Goal: Task Accomplishment & Management: Manage account settings

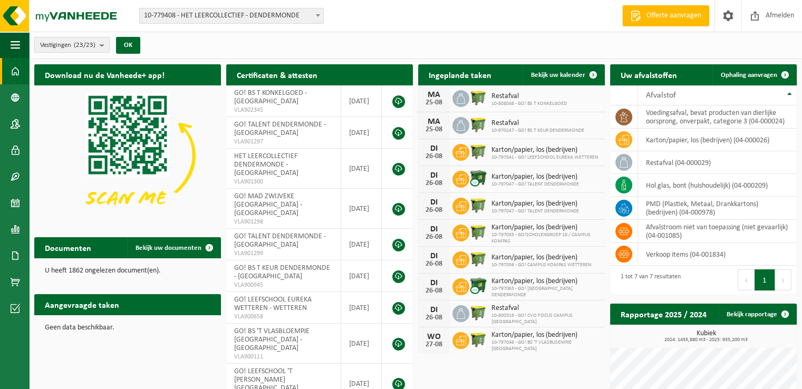
click at [105, 43] on b "submit" at bounding box center [104, 44] width 9 height 15
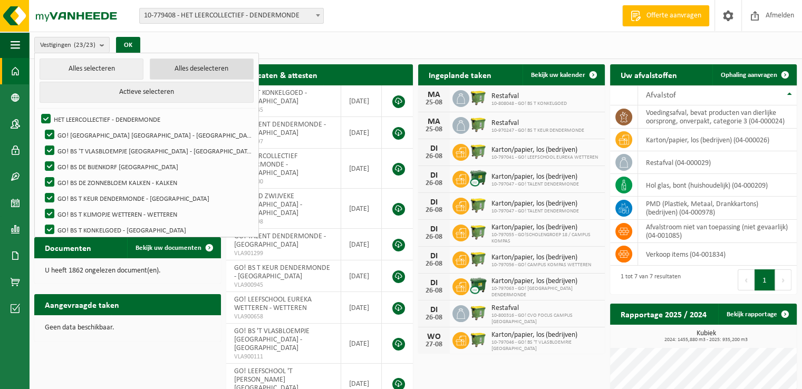
click at [190, 71] on button "Alles deselecteren" at bounding box center [202, 69] width 104 height 21
checkbox input "false"
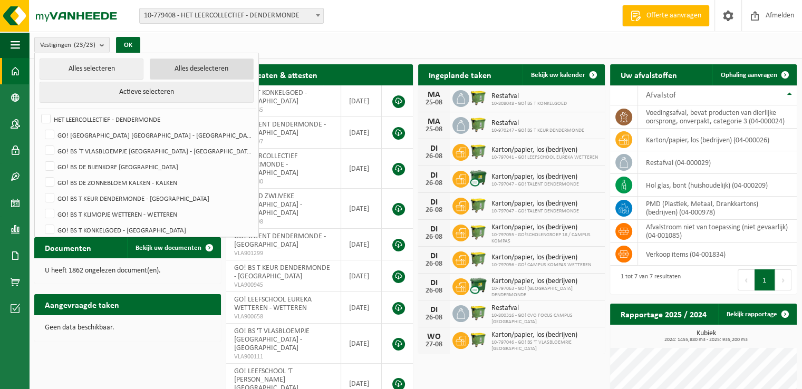
checkbox input "false"
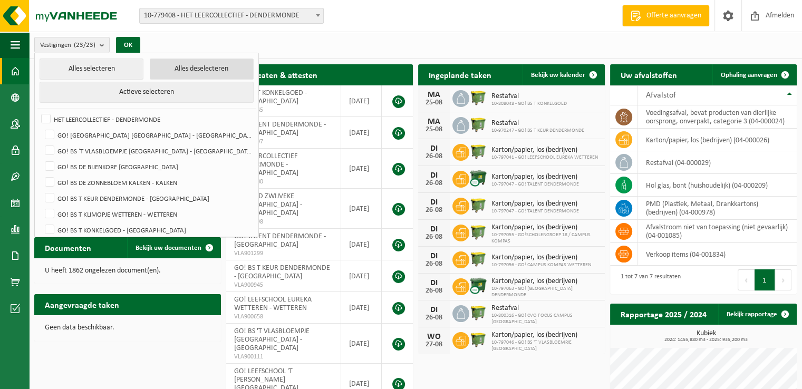
checkbox input "false"
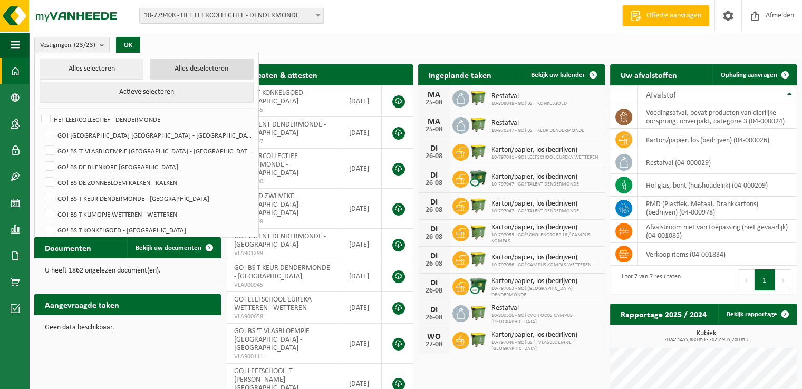
checkbox input "false"
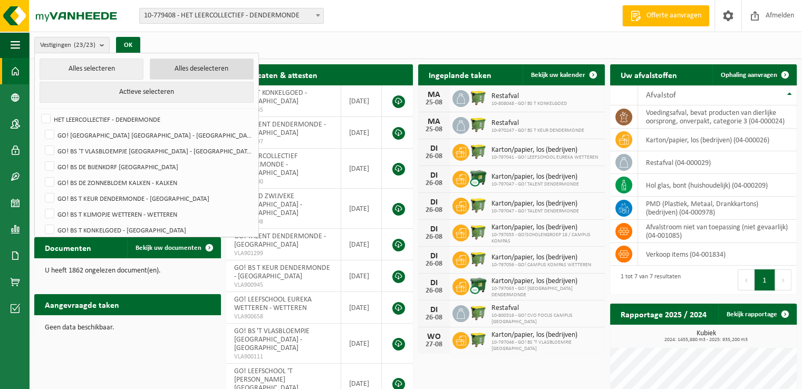
checkbox input "false"
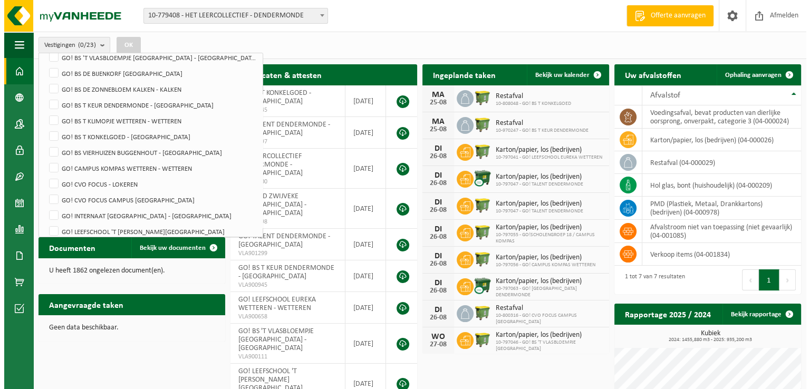
scroll to position [94, 0]
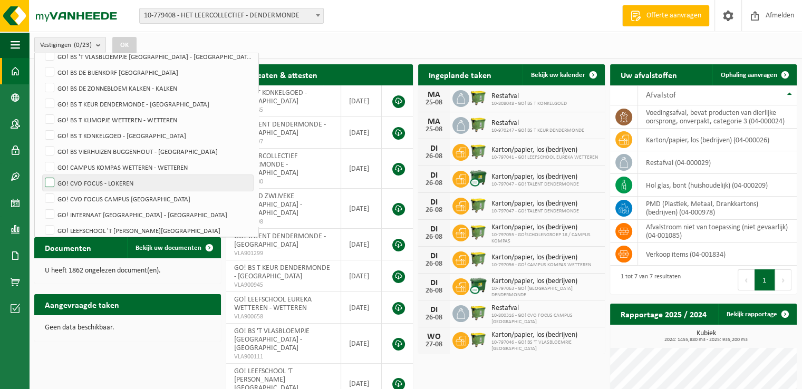
click at [55, 179] on label "GO! CVO FOCUS - LOKEREN" at bounding box center [148, 183] width 210 height 16
click at [41, 175] on input "GO! CVO FOCUS - LOKEREN" at bounding box center [41, 175] width 1 height 1
checkbox input "true"
click at [122, 49] on button "OK" at bounding box center [124, 45] width 24 height 17
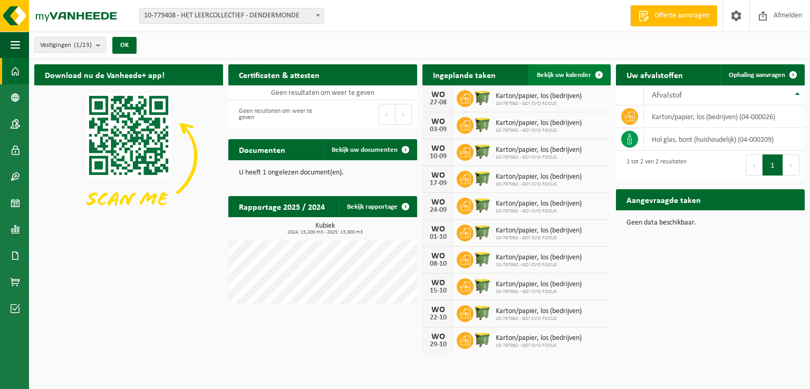
click at [555, 74] on span "Bekijk uw kalender" at bounding box center [564, 75] width 54 height 7
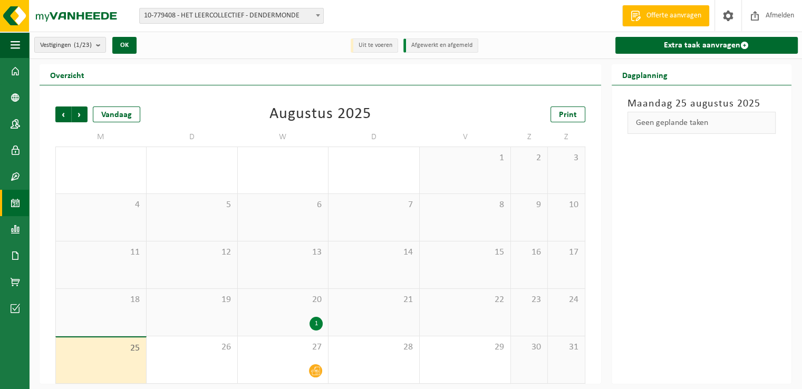
scroll to position [5, 0]
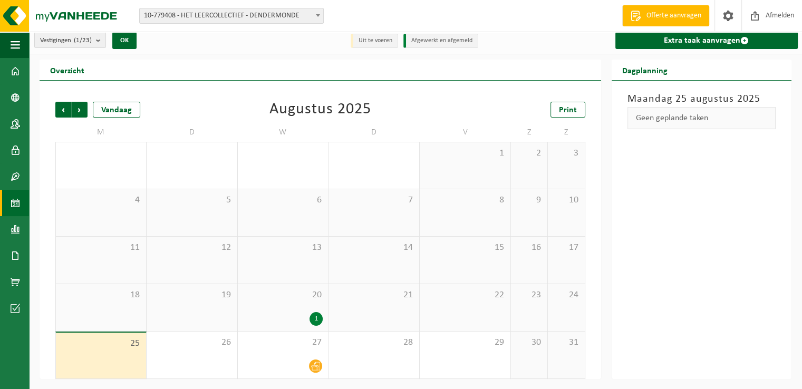
click at [318, 317] on div "1" at bounding box center [315, 319] width 13 height 14
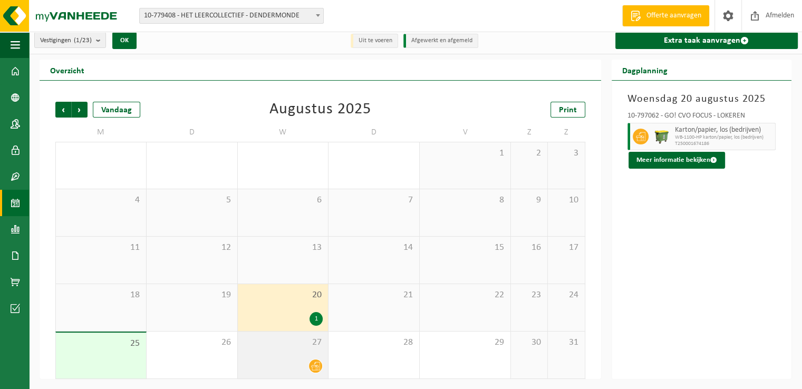
click at [318, 365] on icon at bounding box center [315, 366] width 9 height 8
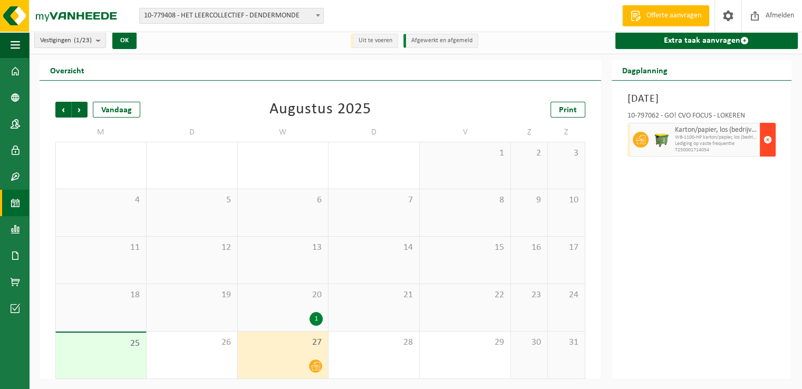
click at [770, 140] on span "button" at bounding box center [767, 139] width 8 height 21
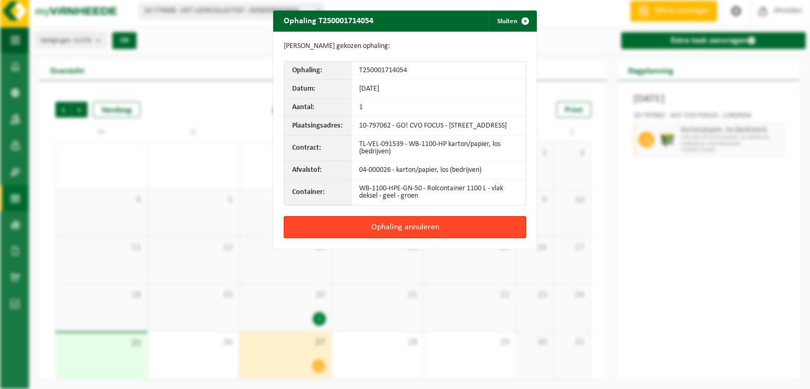
click at [402, 231] on button "Ophaling annuleren" at bounding box center [405, 227] width 243 height 22
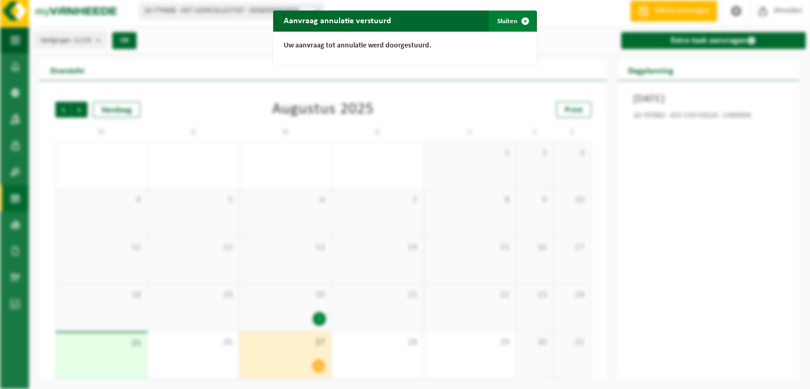
click at [510, 23] on button "Sluiten" at bounding box center [512, 21] width 47 height 21
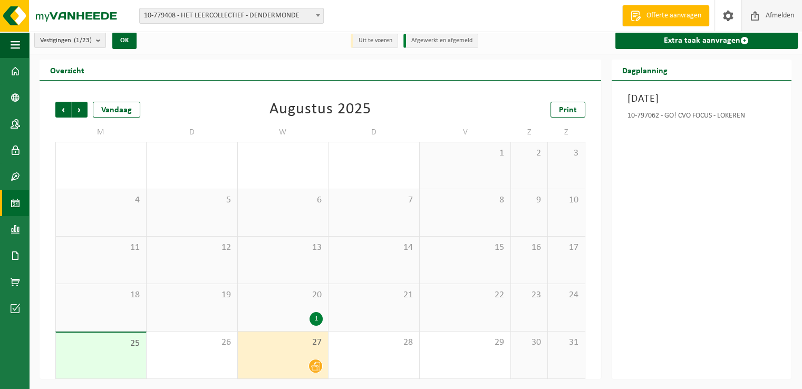
click at [774, 16] on span "Afmelden" at bounding box center [780, 15] width 34 height 31
